Goal: Find specific page/section: Find specific page/section

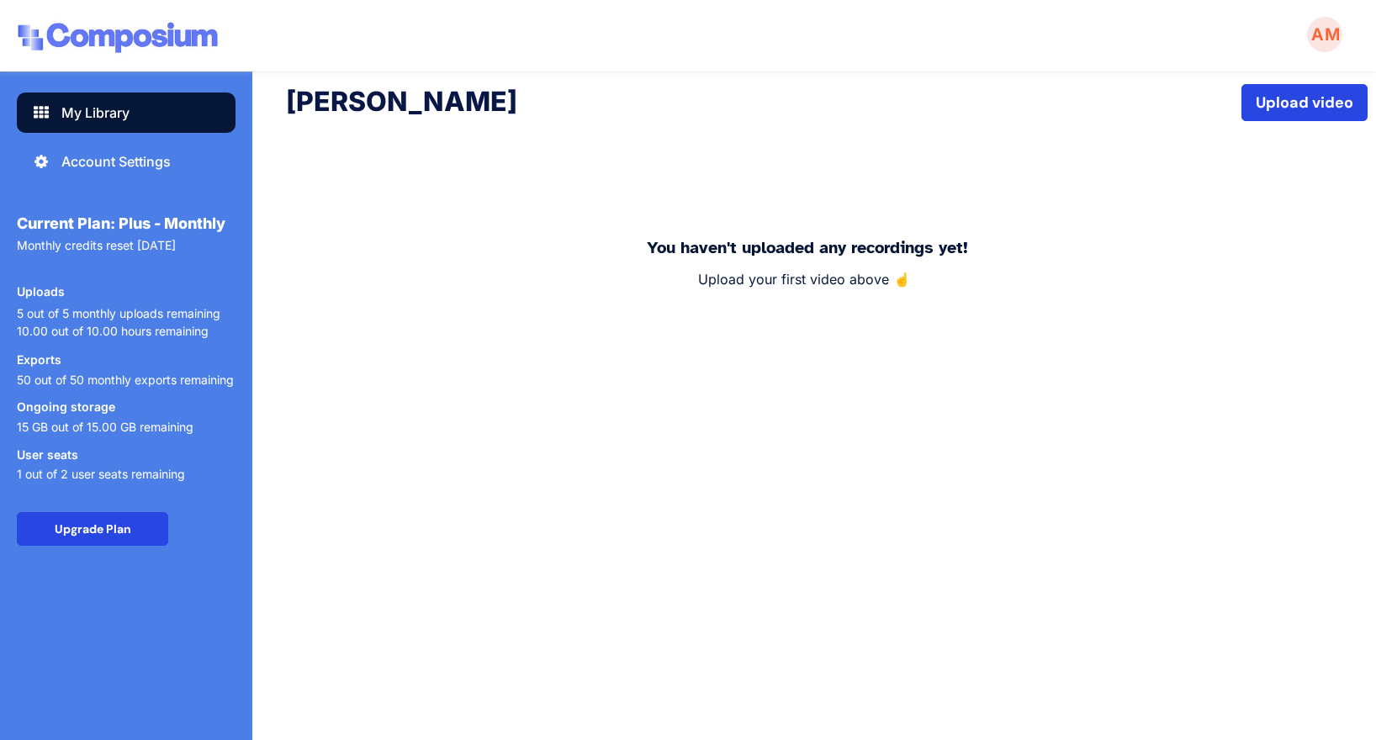
click at [87, 40] on img at bounding box center [118, 38] width 202 height 43
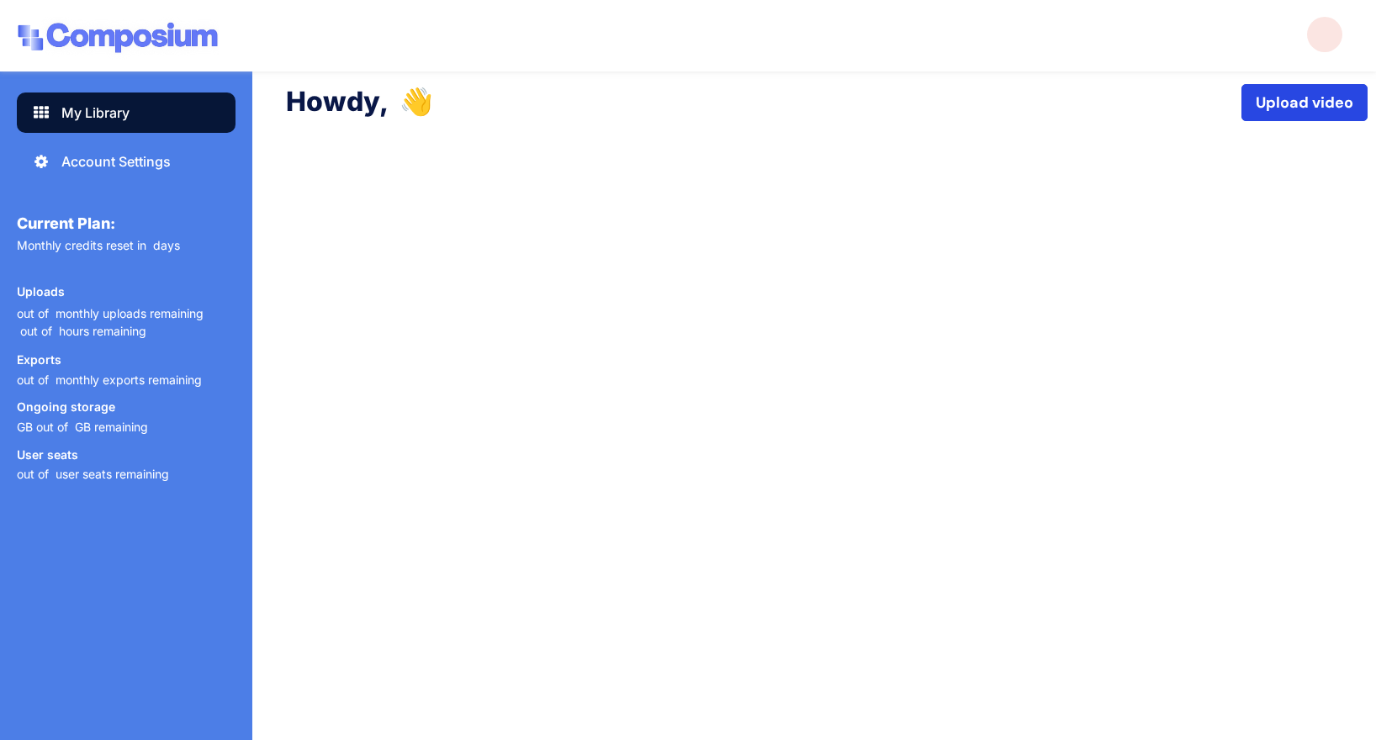
click at [608, 293] on div at bounding box center [826, 231] width 1081 height 177
click at [670, 289] on div at bounding box center [826, 231] width 1081 height 177
